Goal: Information Seeking & Learning: Learn about a topic

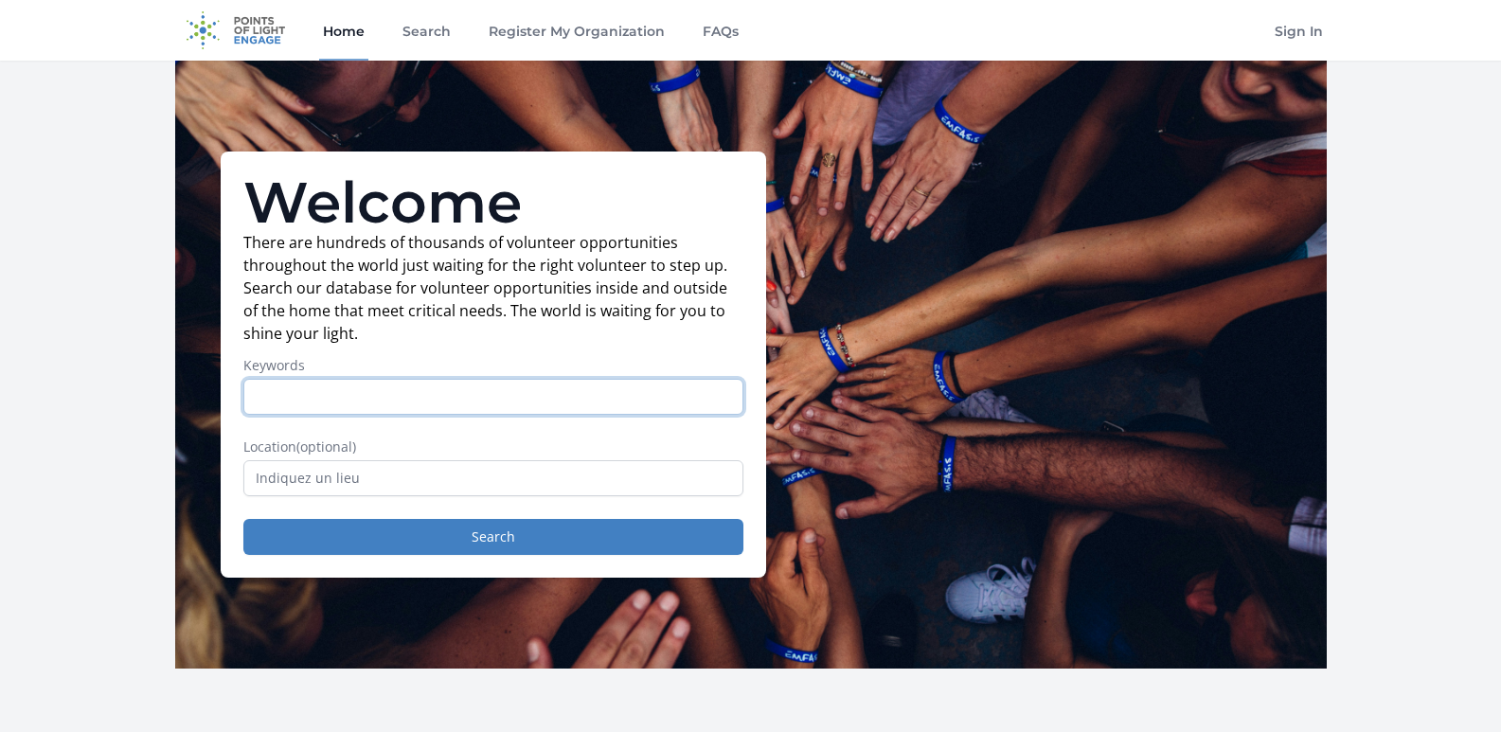
click at [579, 386] on input "Keywords" at bounding box center [493, 397] width 500 height 36
click at [364, 26] on link "Home" at bounding box center [343, 30] width 49 height 61
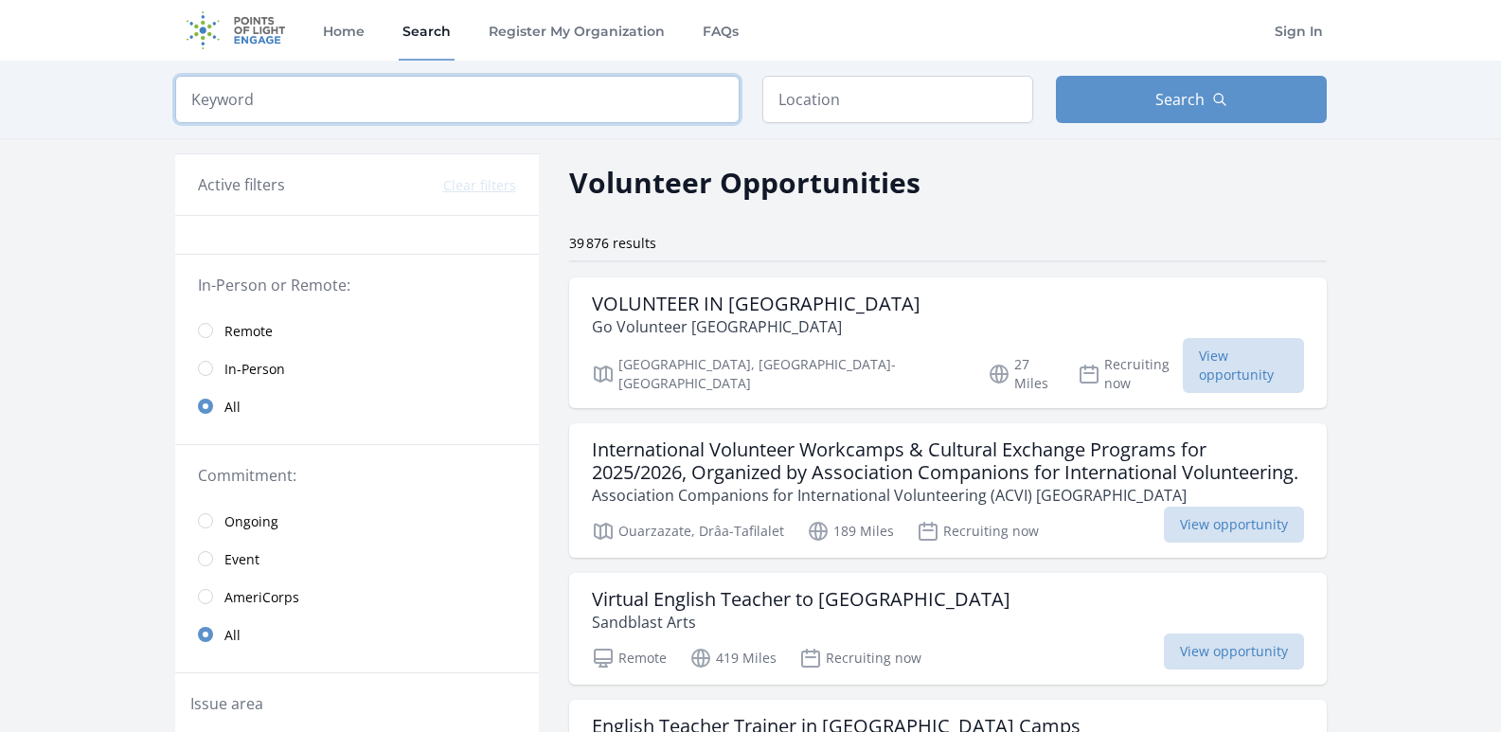
click at [515, 109] on input "search" at bounding box center [457, 99] width 565 height 47
click at [957, 101] on input "text" at bounding box center [898, 99] width 271 height 47
type input "Europa, Bénévent, Italie"
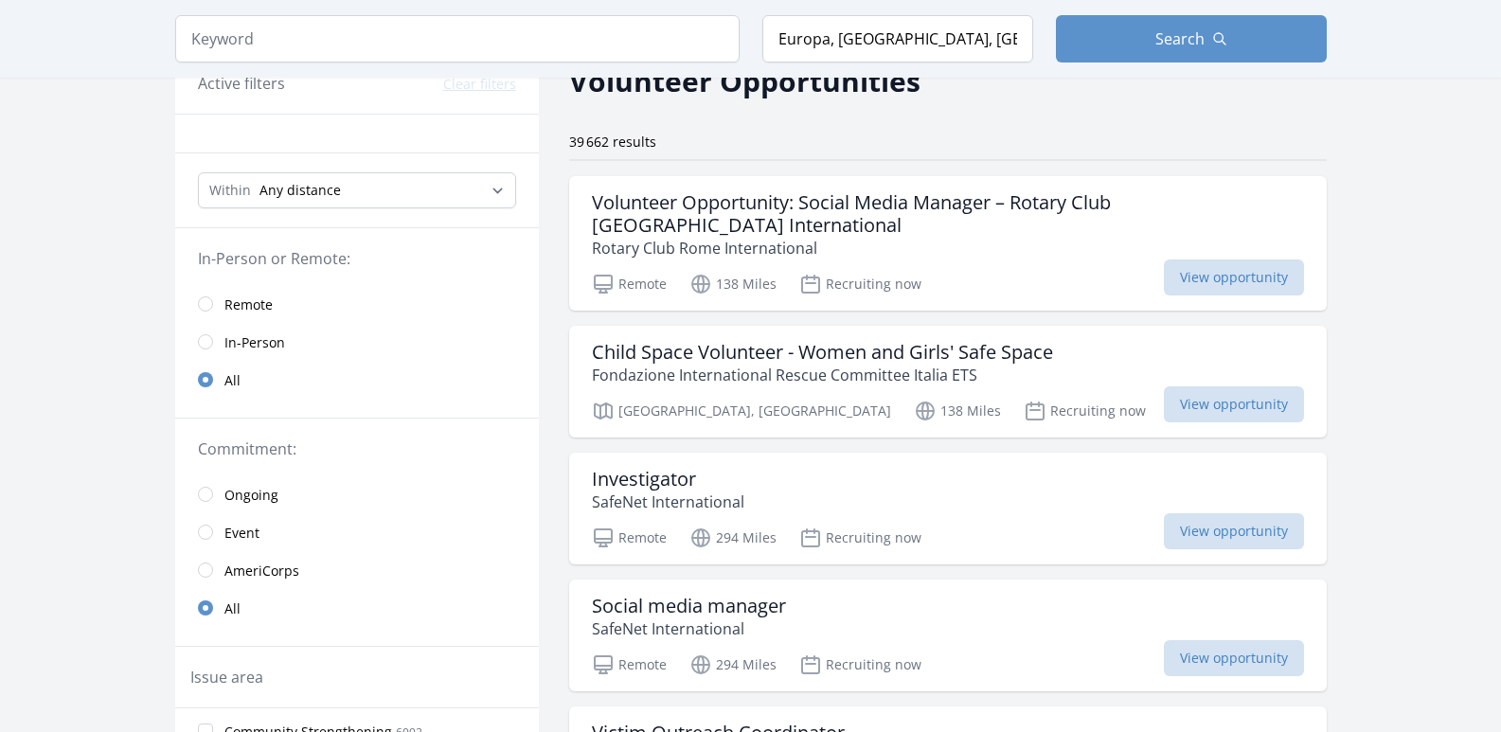
scroll to position [103, 0]
click at [943, 324] on div "Child Space Volunteer - Women and Girls' Safe Space Fondazione International Re…" at bounding box center [948, 380] width 758 height 112
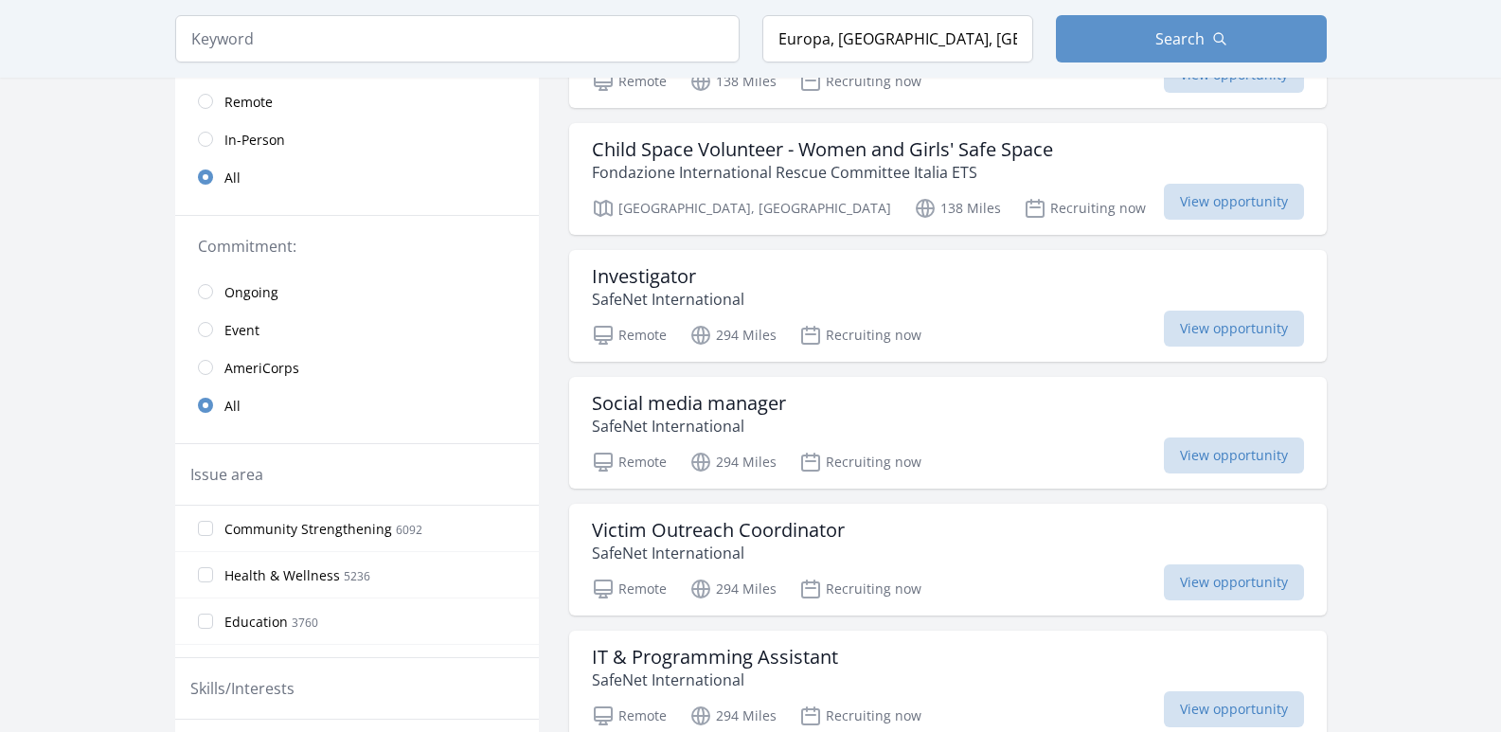
scroll to position [316, 0]
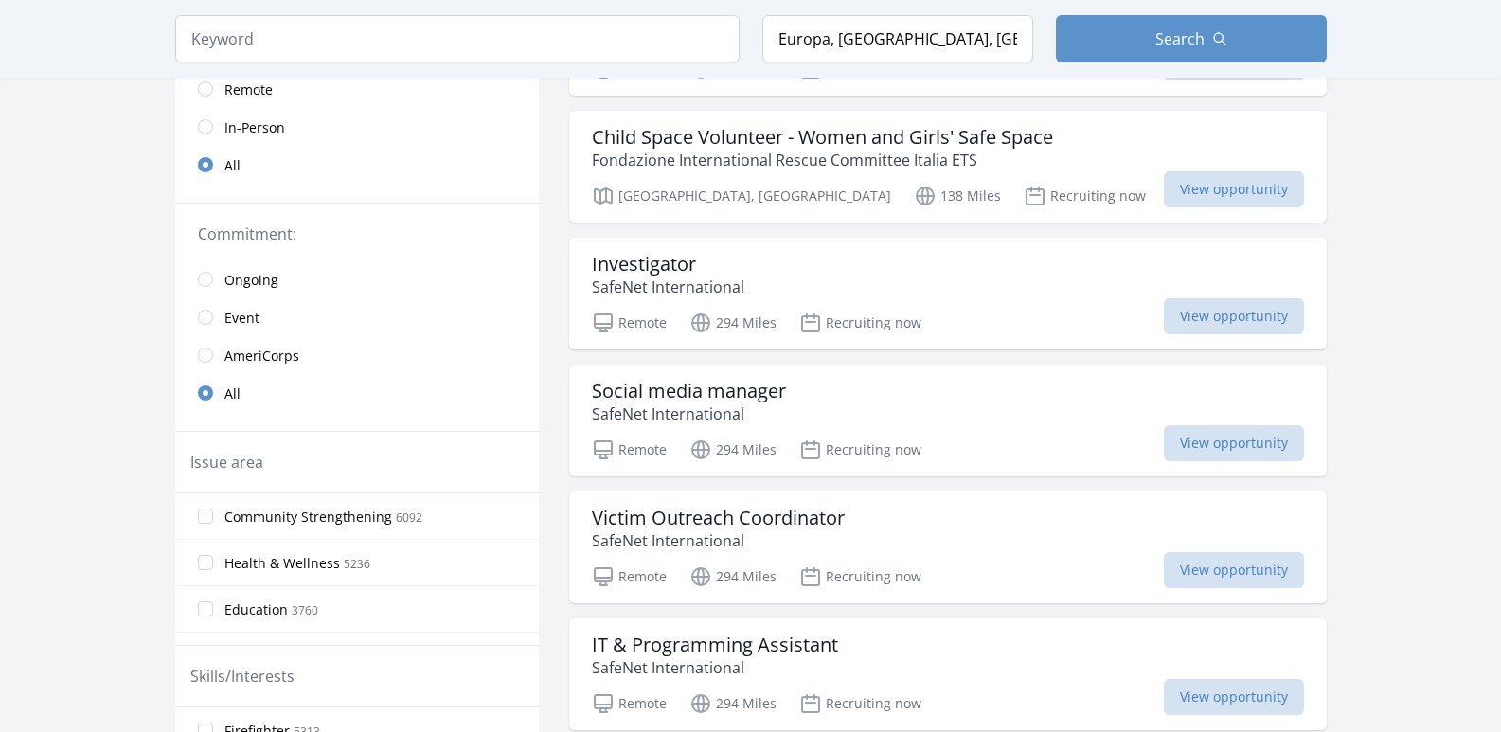
click at [302, 558] on span "Health & Wellness" at bounding box center [283, 563] width 116 height 19
click at [213, 558] on input "Health & Wellness 5236" at bounding box center [205, 562] width 15 height 15
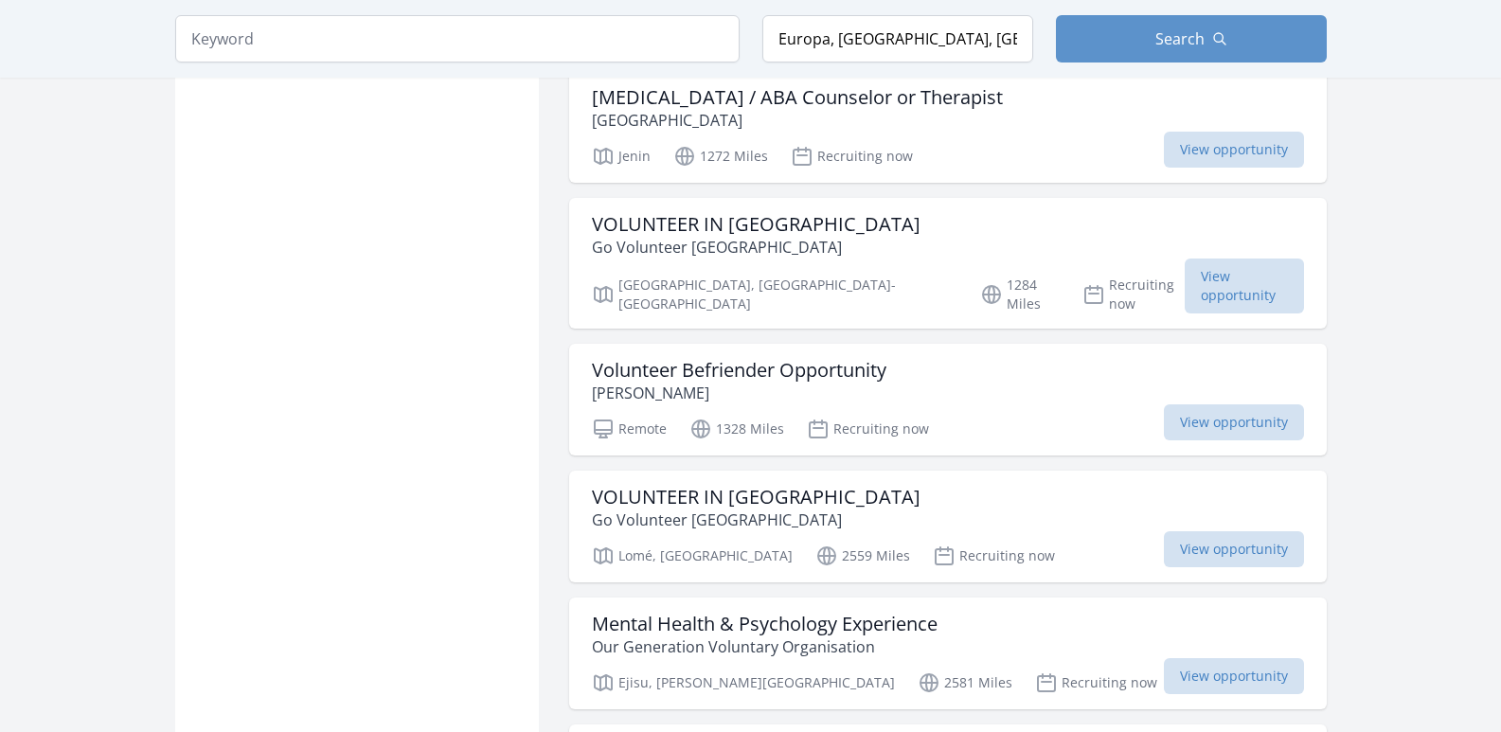
scroll to position [1925, 0]
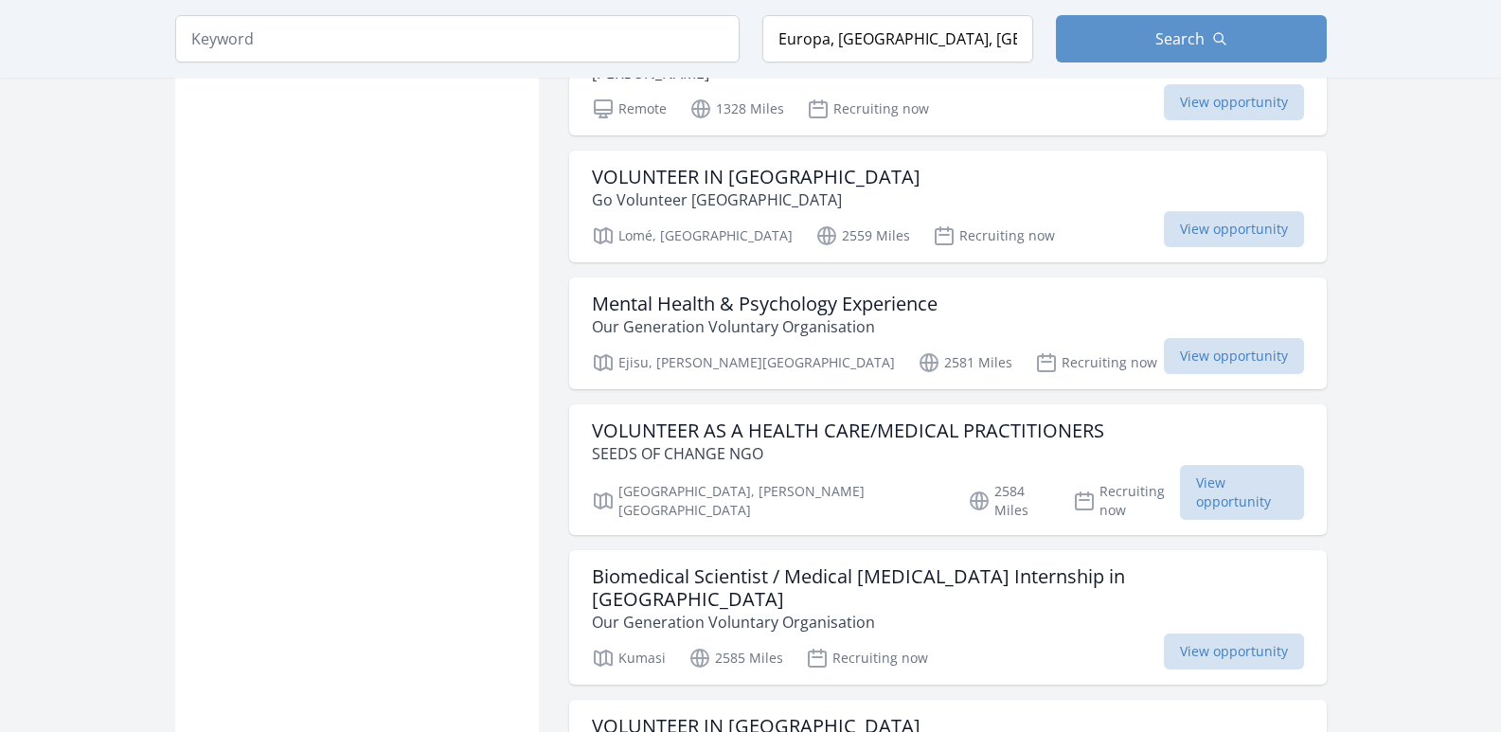
scroll to position [2198, 0]
click at [949, 567] on h3 "Biomedical Scientist / Medical [MEDICAL_DATA] Internship in [GEOGRAPHIC_DATA]" at bounding box center [948, 589] width 712 height 45
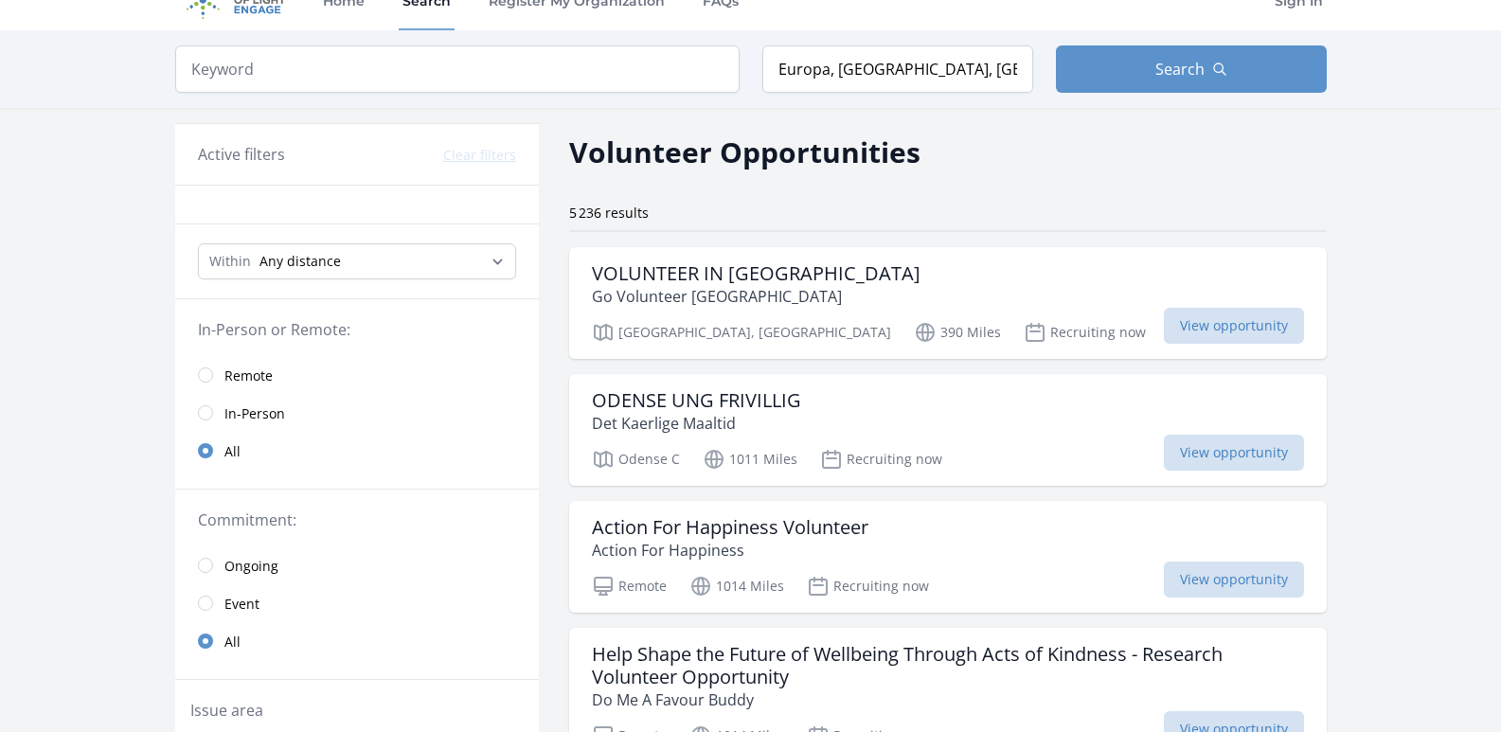
scroll to position [0, 0]
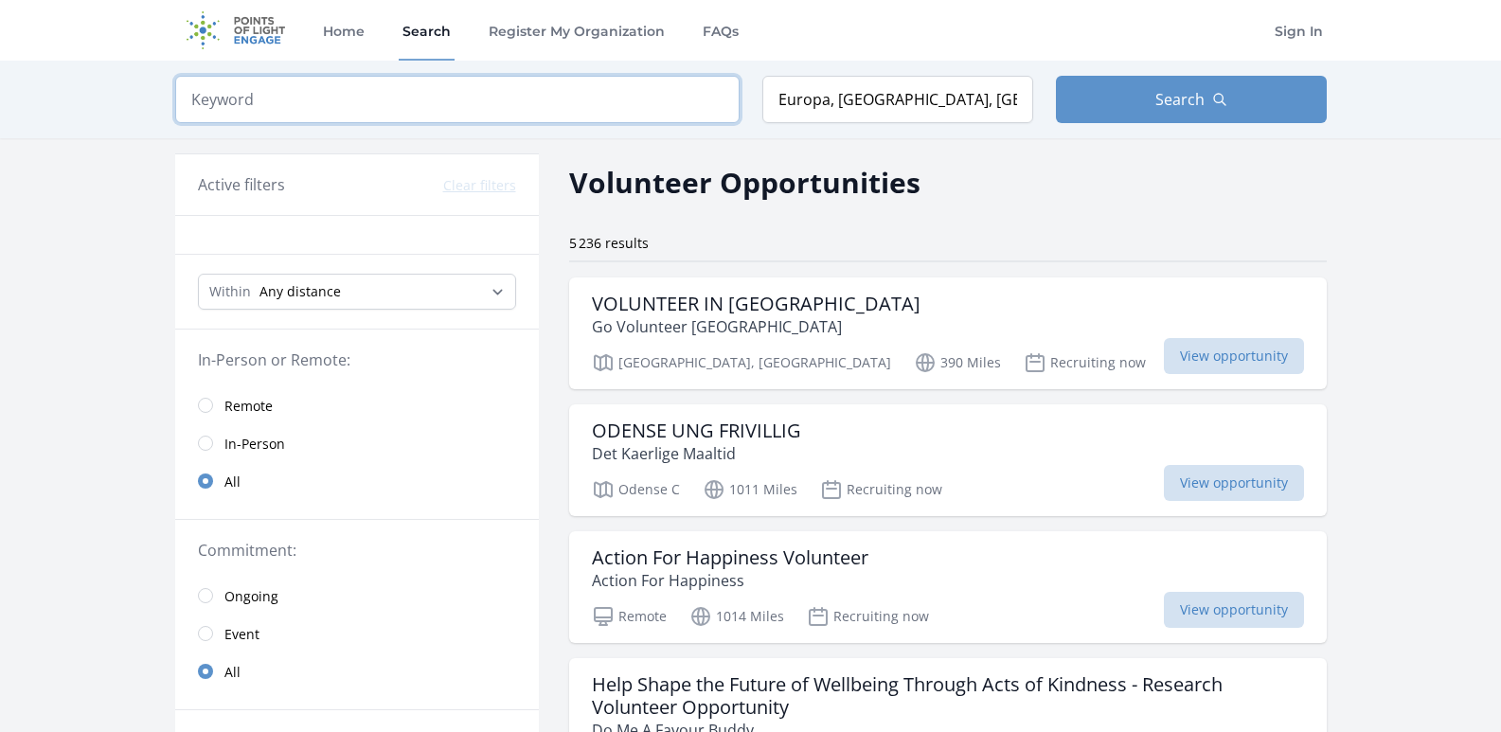
click at [457, 113] on input "search" at bounding box center [457, 99] width 565 height 47
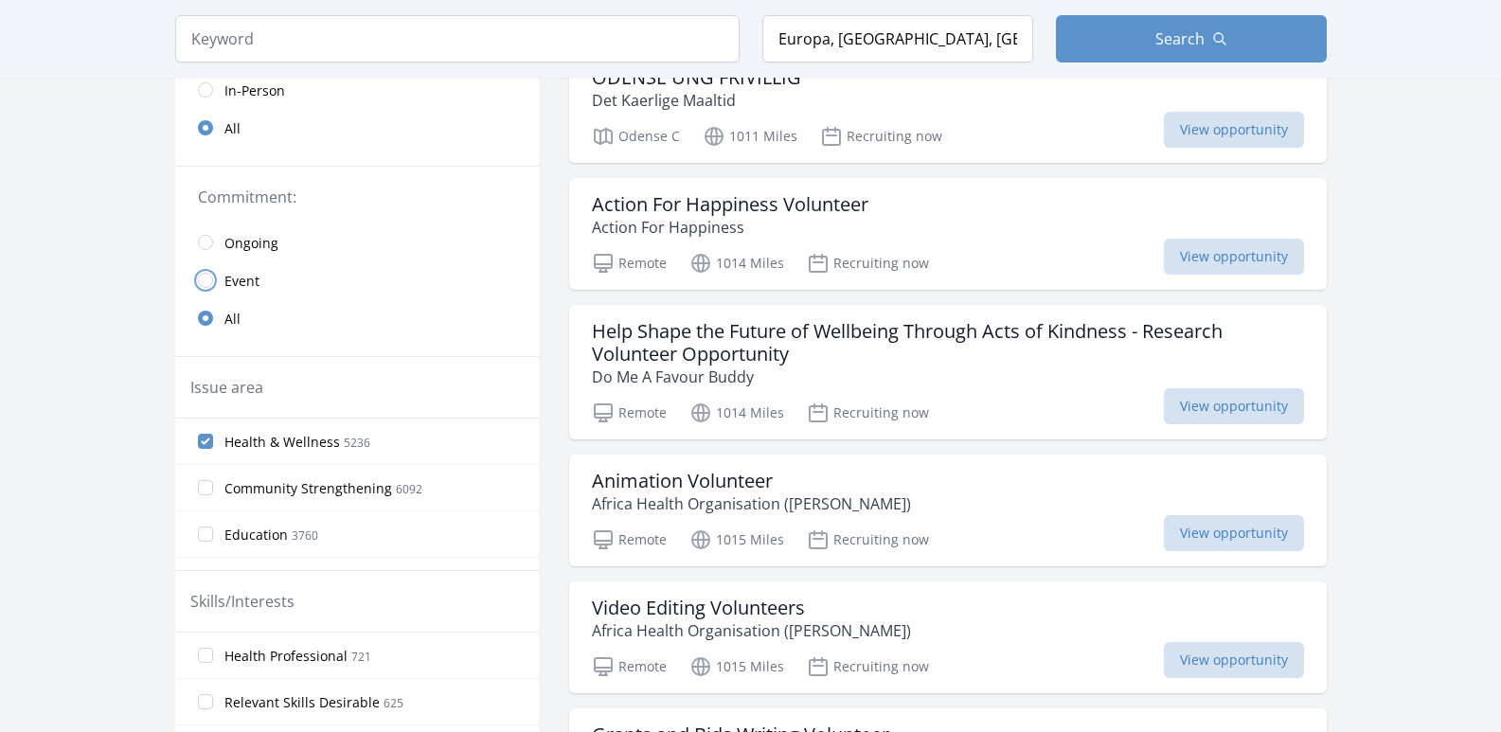
click at [209, 280] on input "radio" at bounding box center [205, 280] width 15 height 15
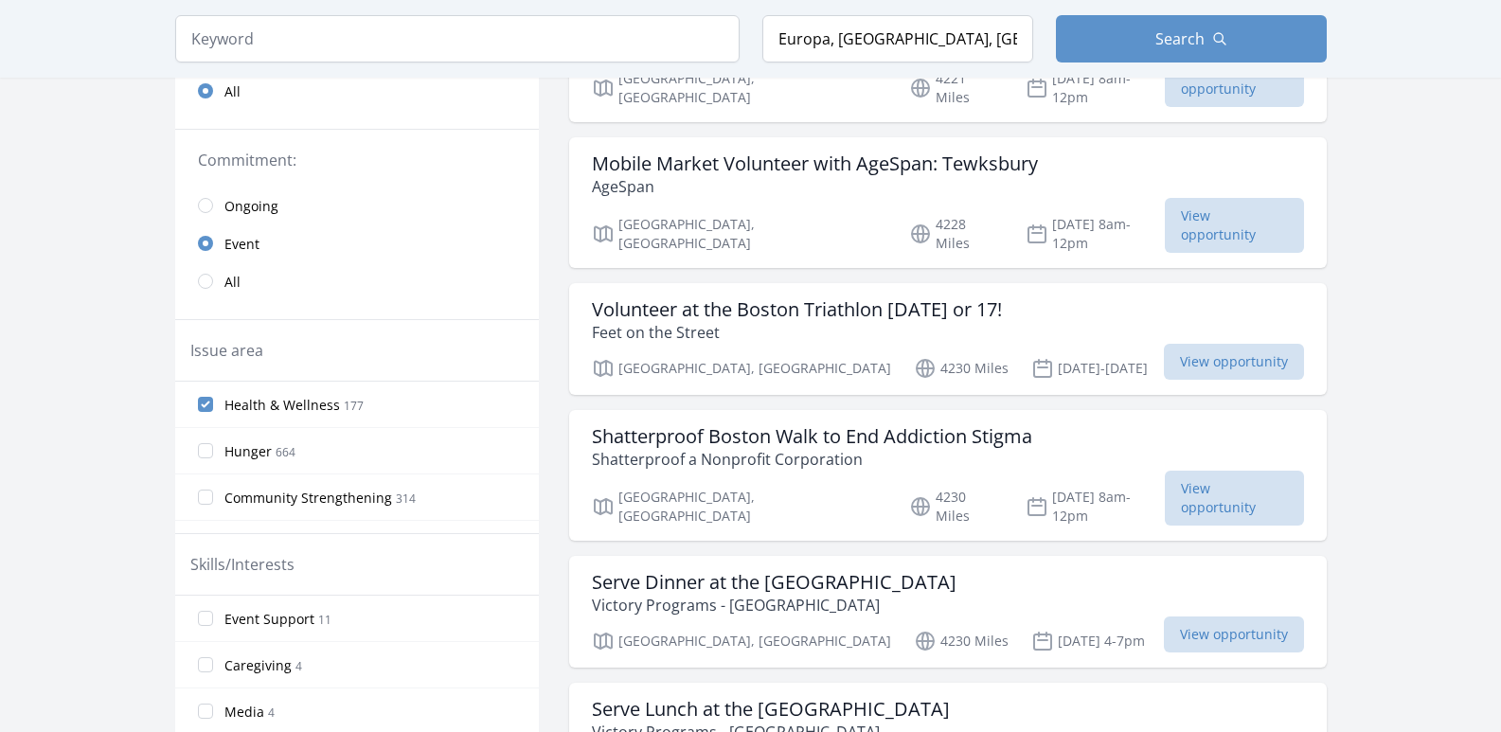
scroll to position [472, 0]
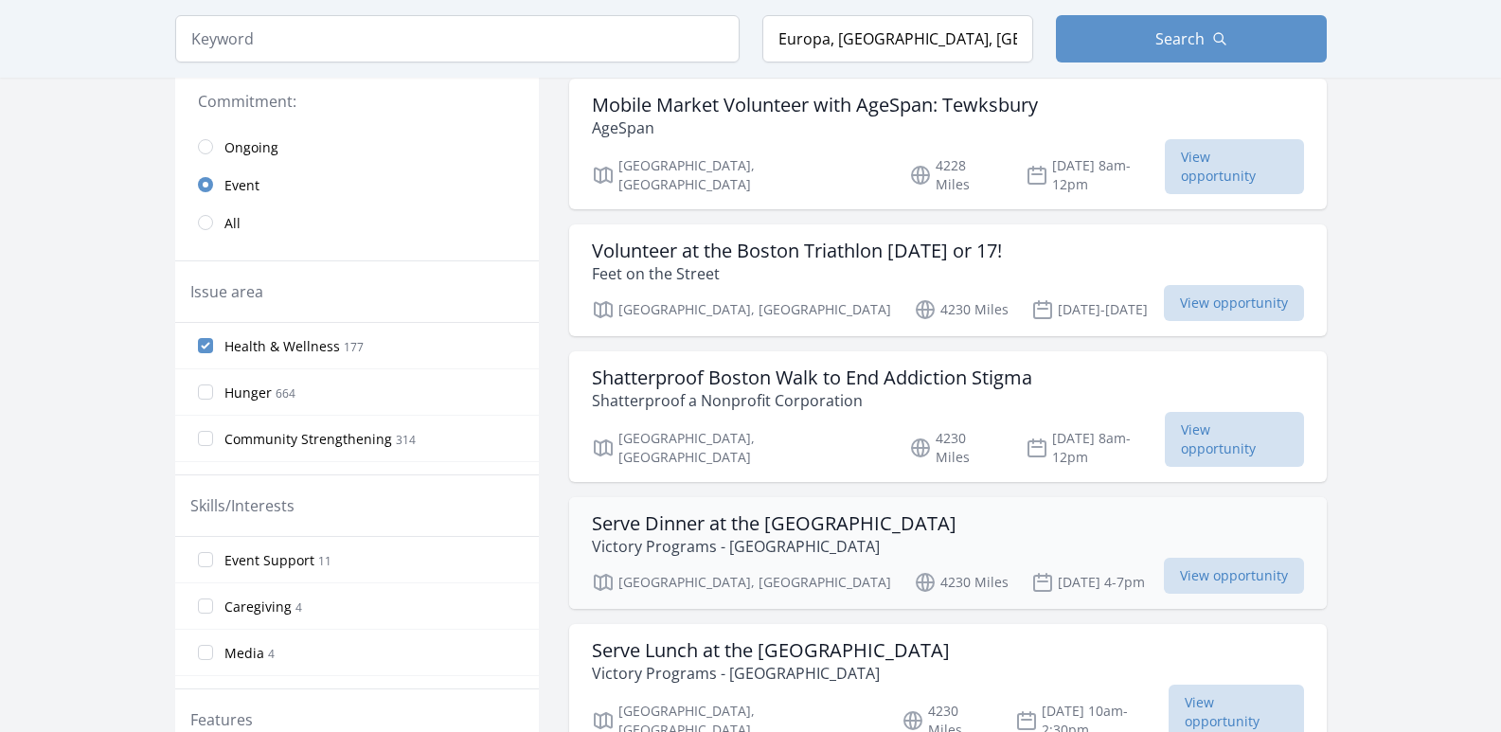
click at [633, 535] on p "Victory Programs - Boston Living Center" at bounding box center [774, 546] width 365 height 23
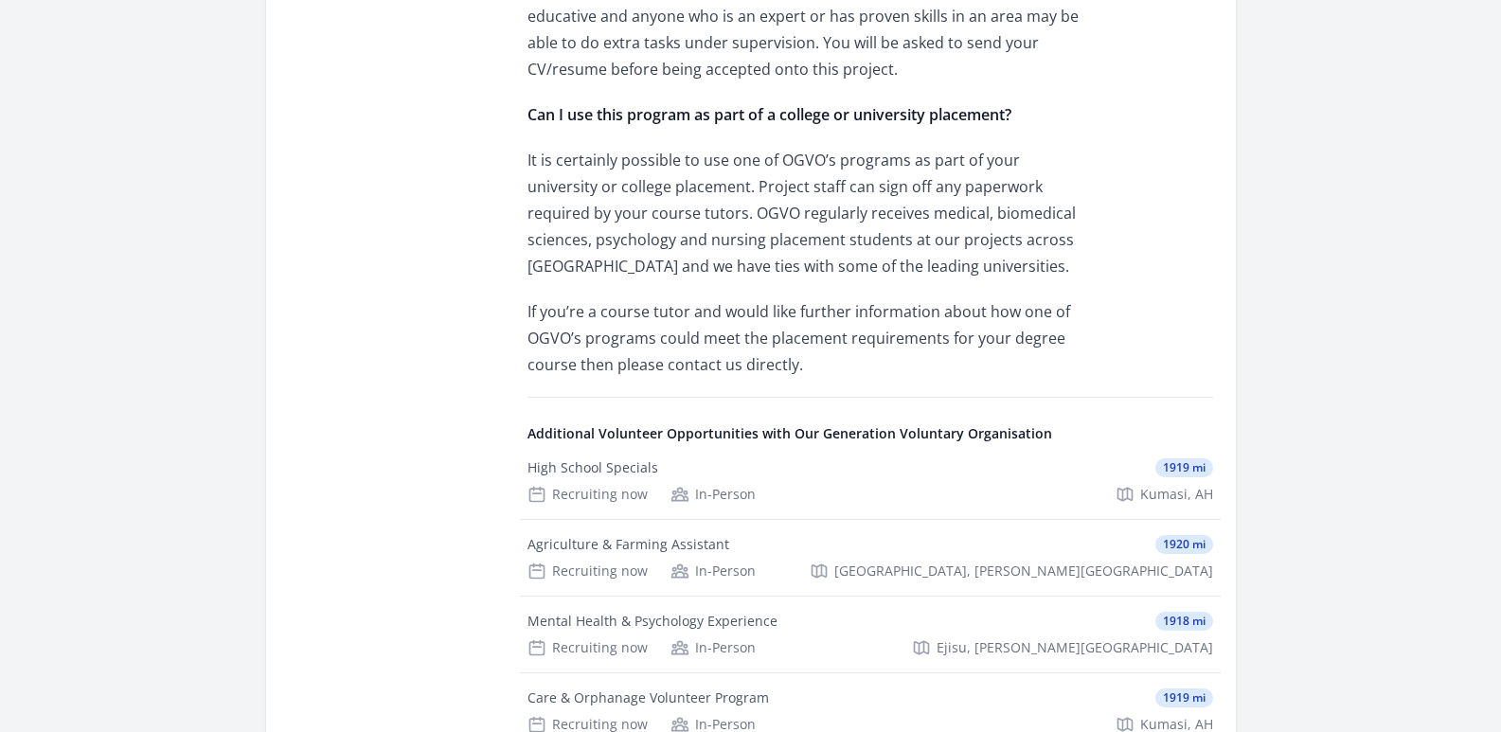
scroll to position [2254, 0]
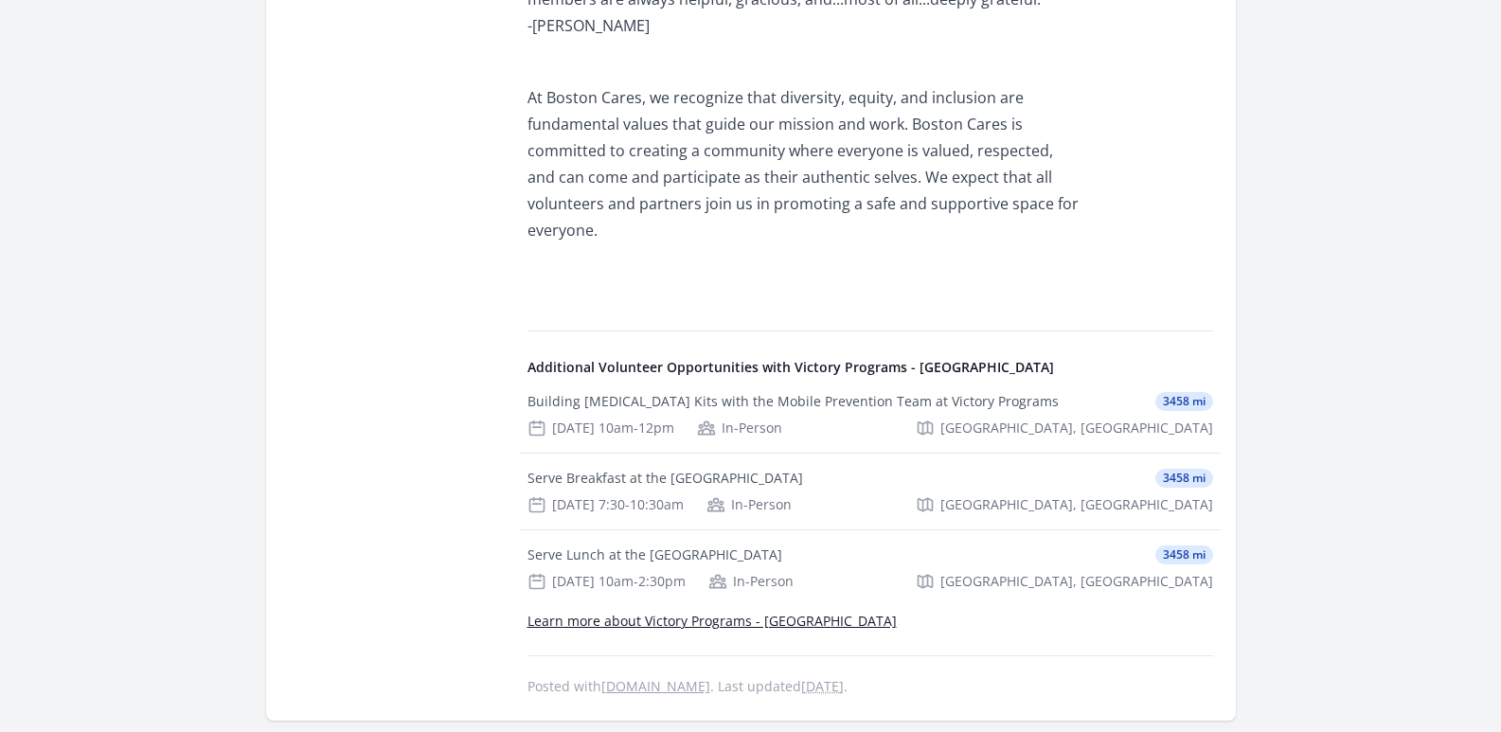
scroll to position [1665, 0]
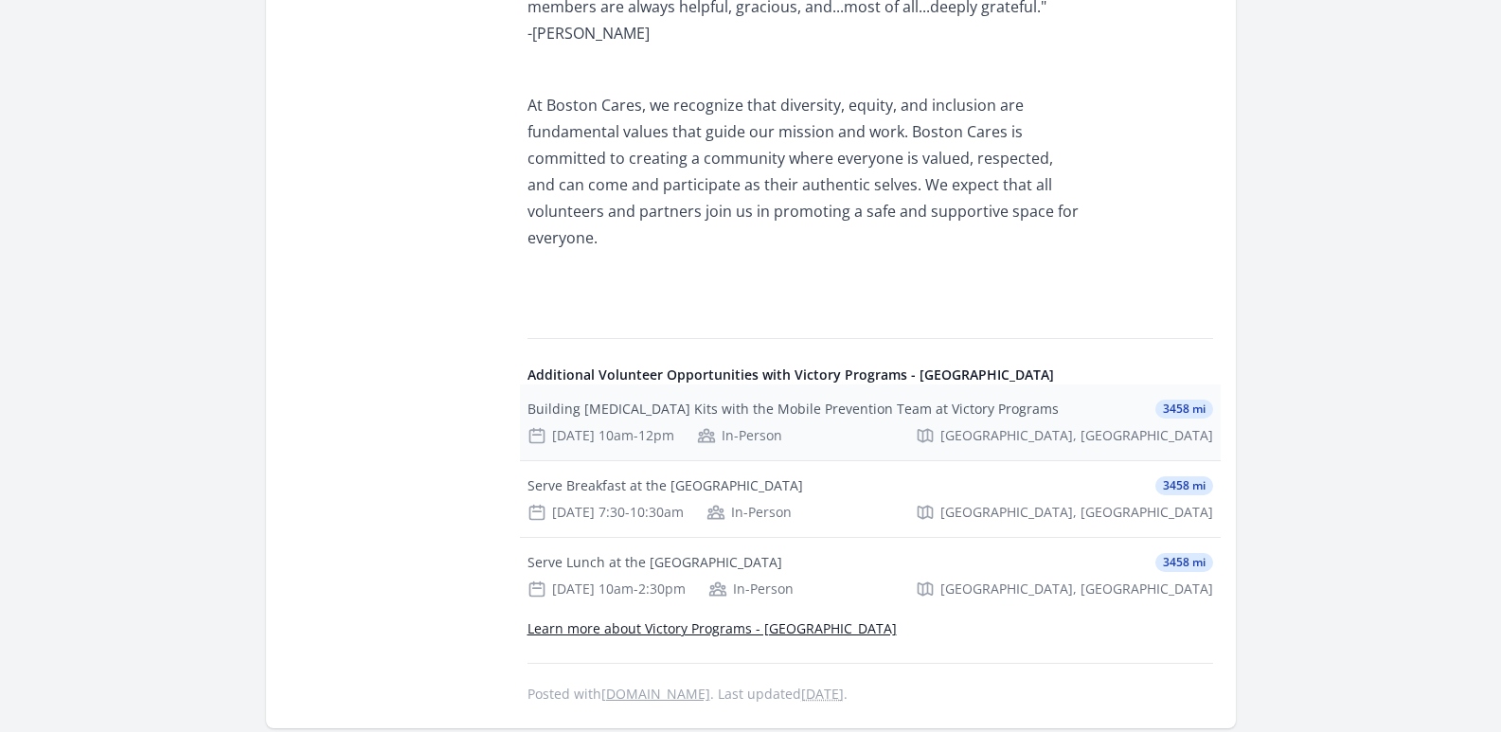
click at [600, 426] on div "Jul 25th 10am-12pm" at bounding box center [601, 435] width 147 height 19
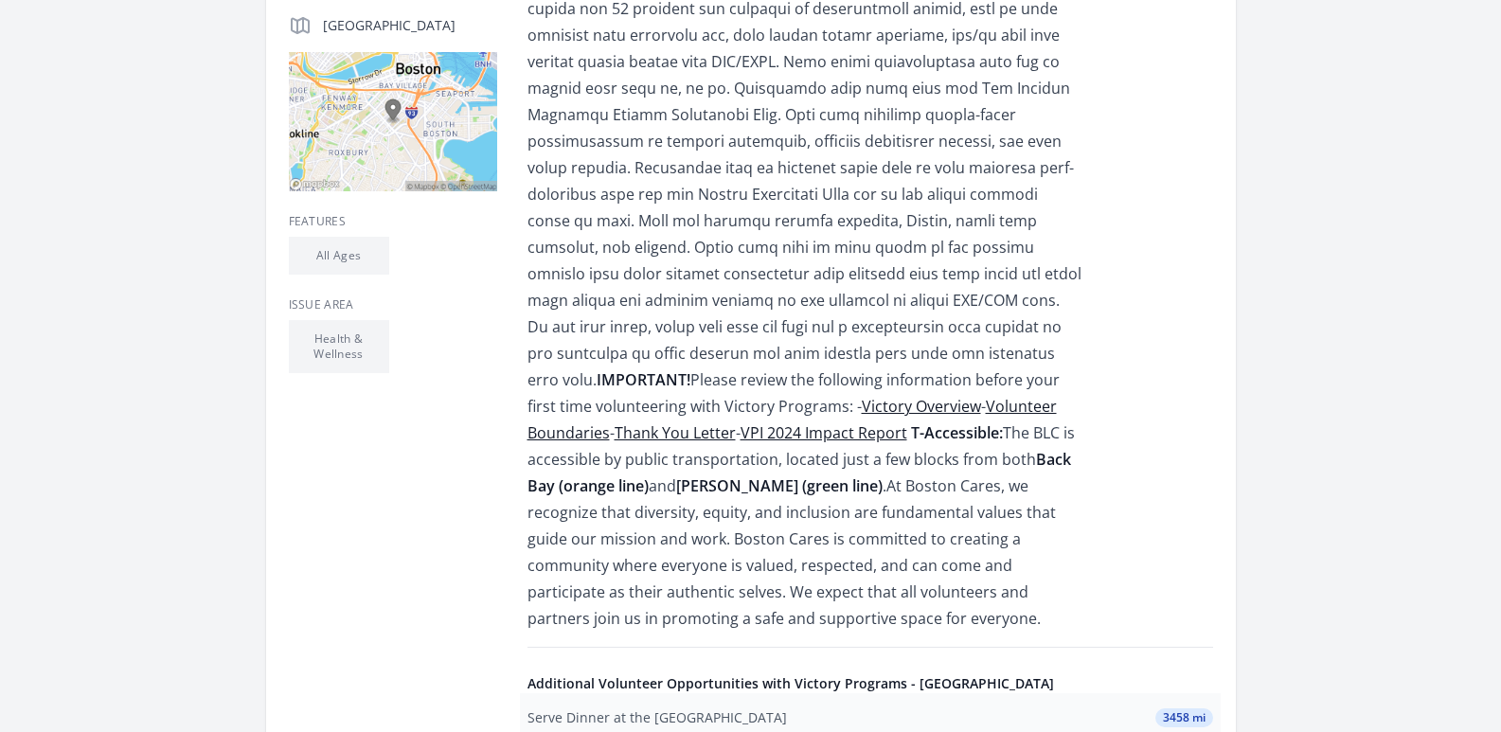
scroll to position [552, 0]
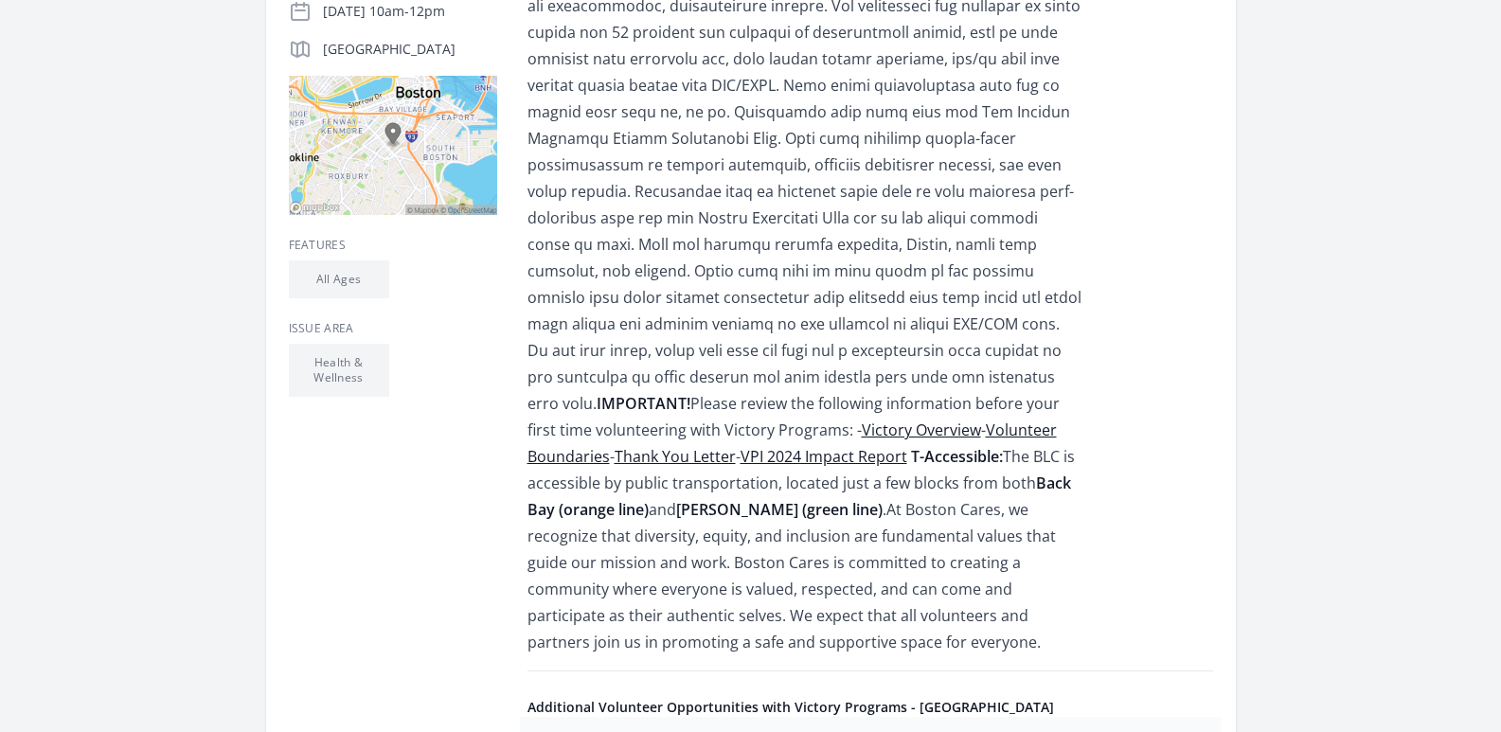
click at [638, 429] on link "Volunteer Boundaries" at bounding box center [793, 443] width 530 height 47
